Goal: Information Seeking & Learning: Learn about a topic

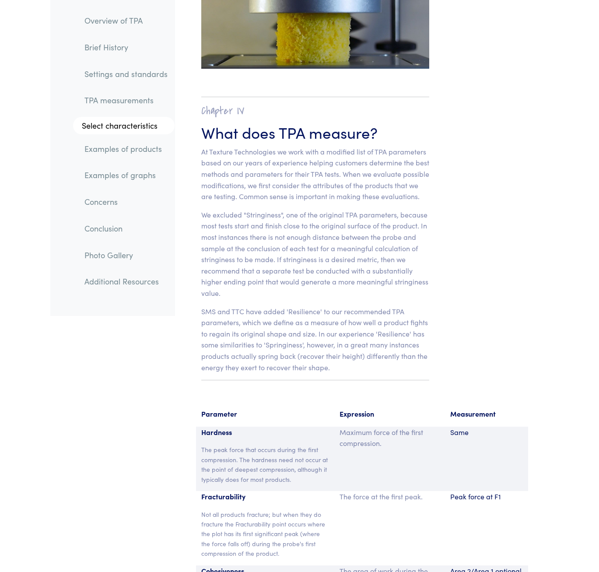
scroll to position [6039, 0]
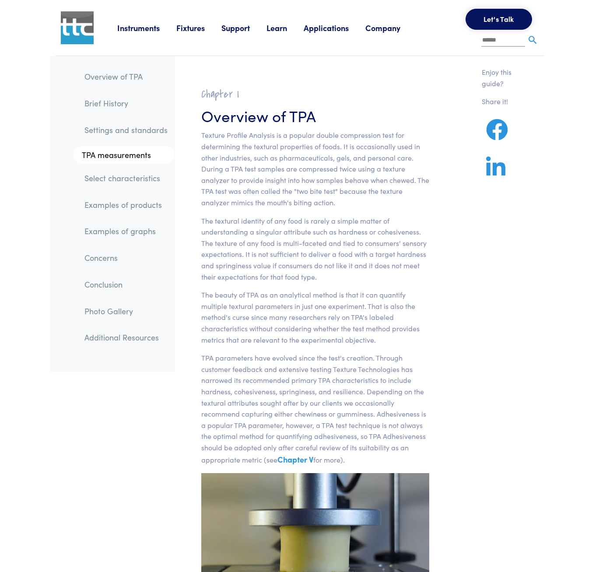
drag, startPoint x: 602, startPoint y: 23, endPoint x: 573, endPoint y: -36, distance: 66.2
